Goal: Information Seeking & Learning: Learn about a topic

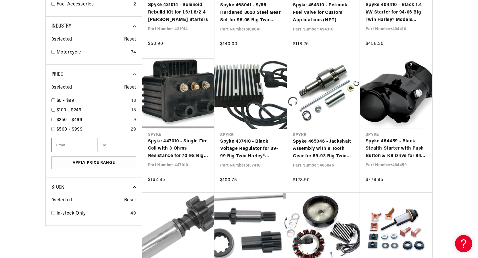
scroll to position [373, 0]
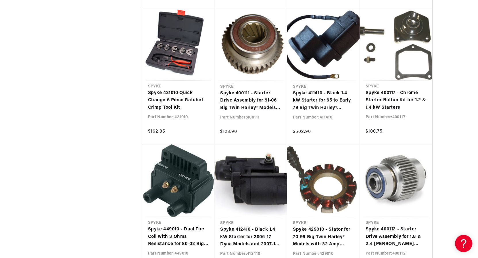
scroll to position [669, 0]
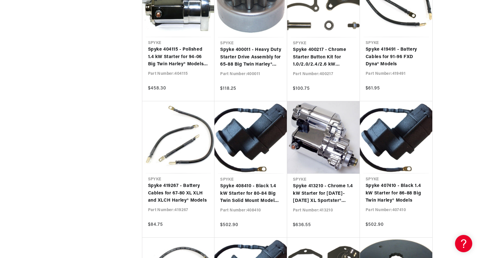
scroll to position [983, 0]
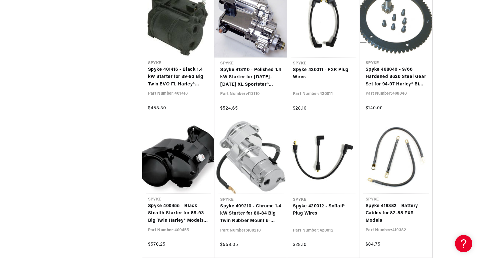
scroll to position [1475, 0]
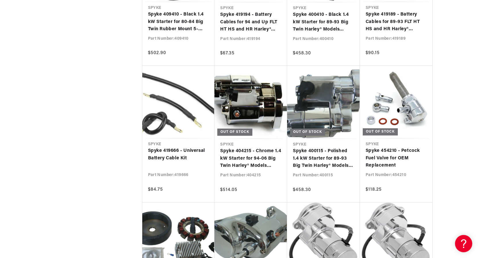
scroll to position [1872, 0]
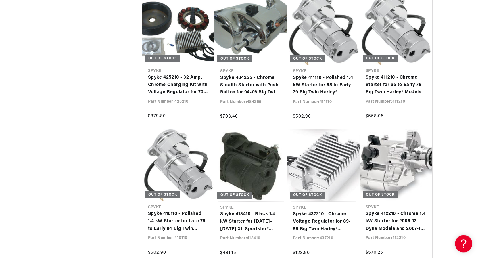
scroll to position [2176, 0]
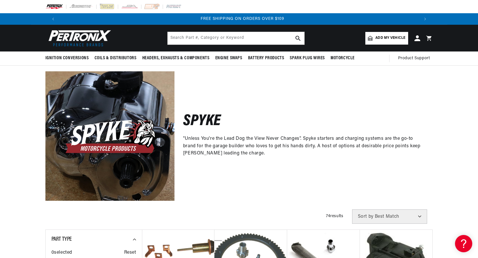
scroll to position [0, 719]
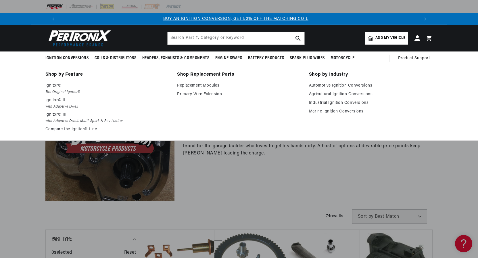
click at [71, 57] on span "Ignition Conversions" at bounding box center [66, 58] width 43 height 6
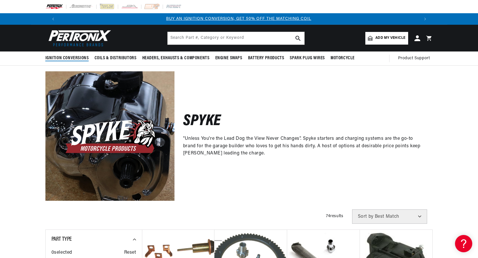
scroll to position [0, 0]
click at [64, 57] on span "Ignition Conversions" at bounding box center [66, 58] width 43 height 6
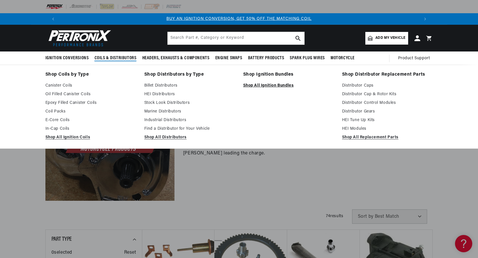
click at [269, 85] on link "Shop All Ignition Bundles" at bounding box center [288, 85] width 91 height 7
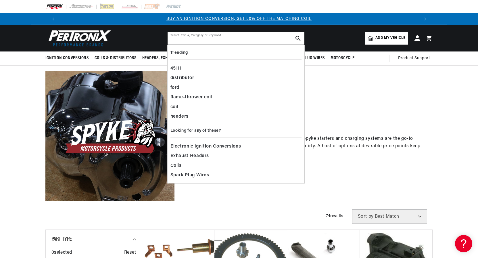
click at [182, 38] on input "text" at bounding box center [236, 38] width 137 height 13
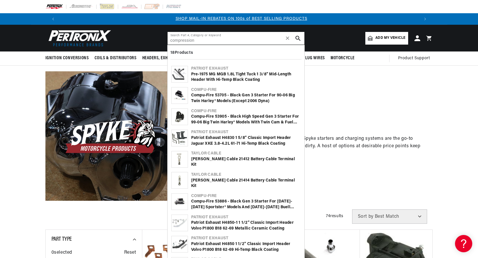
scroll to position [0, 359]
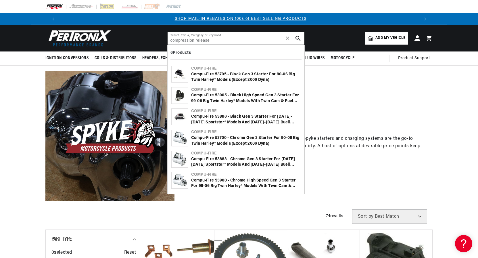
type input "compression release"
click at [298, 36] on use "search button" at bounding box center [298, 38] width 5 height 5
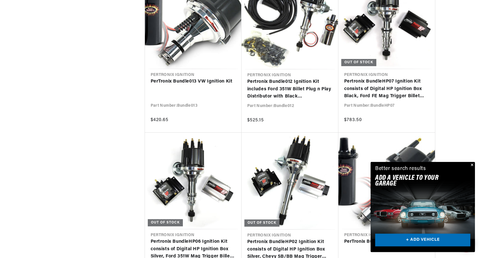
scroll to position [524, 0]
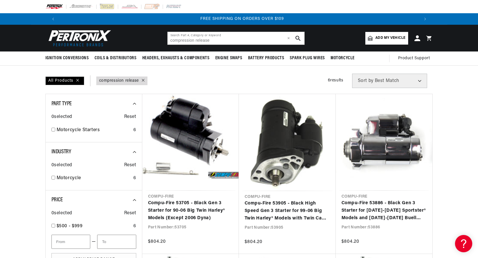
scroll to position [0, 719]
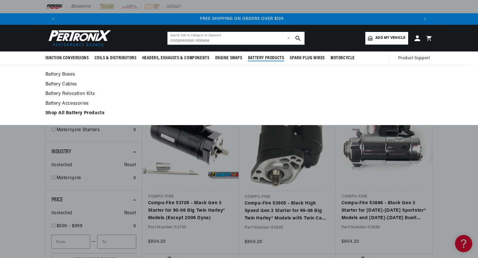
click at [269, 58] on span "Battery Products" at bounding box center [266, 58] width 36 height 6
click at [269, 57] on span "Battery Products" at bounding box center [266, 58] width 36 height 6
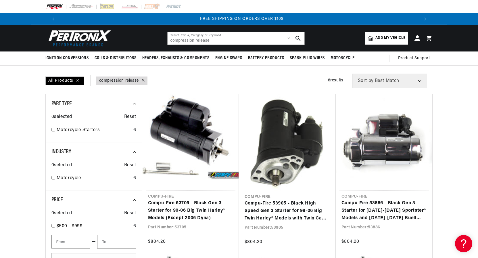
click at [261, 56] on span "Battery Products" at bounding box center [266, 58] width 36 height 6
click at [289, 38] on span "✕" at bounding box center [288, 38] width 3 height 0
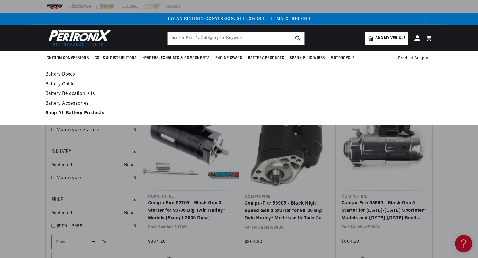
click at [262, 58] on span "Battery Products" at bounding box center [266, 58] width 36 height 6
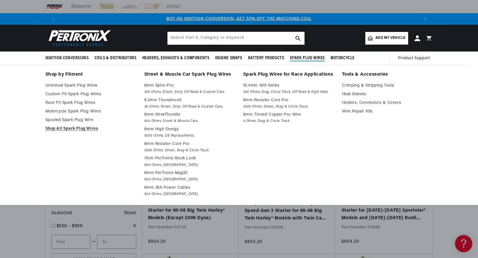
click at [310, 56] on span "Spark Plug Wires" at bounding box center [307, 58] width 35 height 6
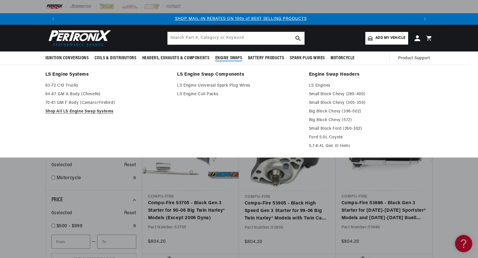
scroll to position [0, 359]
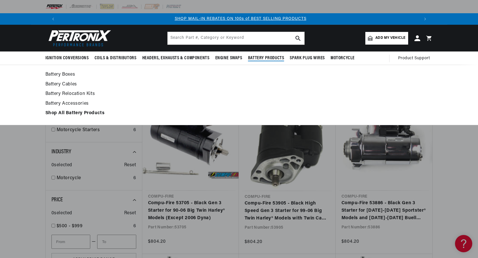
click at [256, 56] on span "Battery Products" at bounding box center [266, 58] width 36 height 6
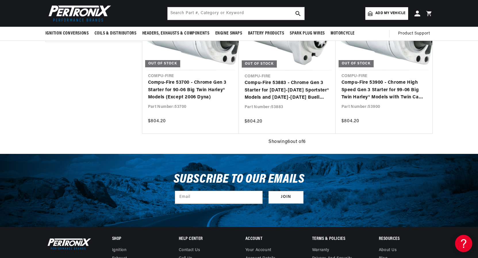
scroll to position [0, 0]
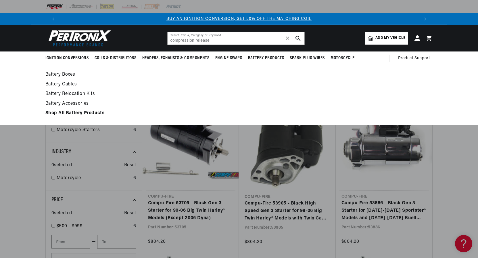
click at [263, 57] on span "Battery Products" at bounding box center [266, 58] width 36 height 6
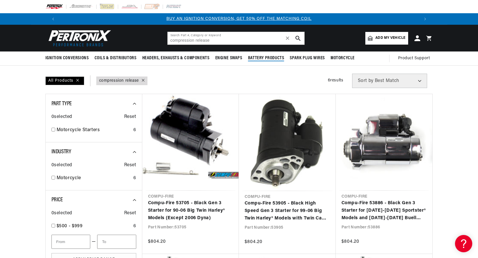
click at [263, 57] on span "Battery Products" at bounding box center [266, 58] width 36 height 6
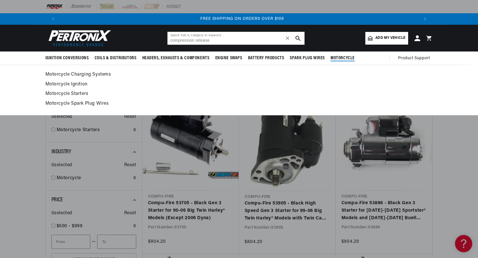
scroll to position [0, 719]
